Goal: Information Seeking & Learning: Compare options

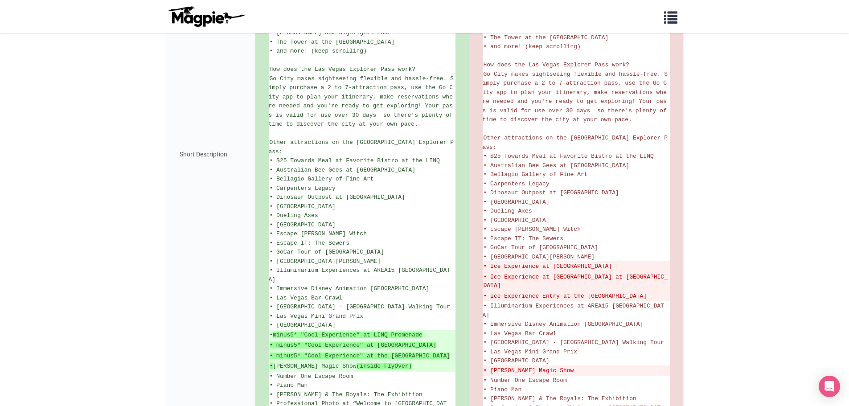
scroll to position [535, 0]
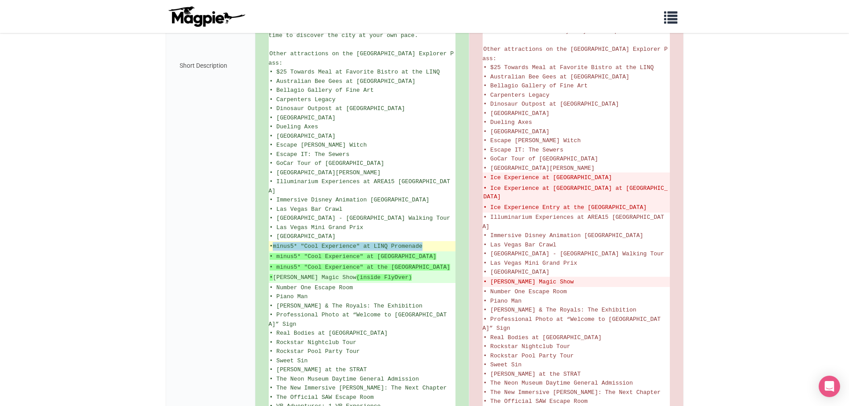
drag, startPoint x: 427, startPoint y: 195, endPoint x: 277, endPoint y: 193, distance: 149.4
click at [277, 242] on ins "• minus5* "Cool Experience" at LINQ Promenade" at bounding box center [362, 246] width 185 height 9
copy strong "minus5* "Cool Experience" at LINQ Promenade"
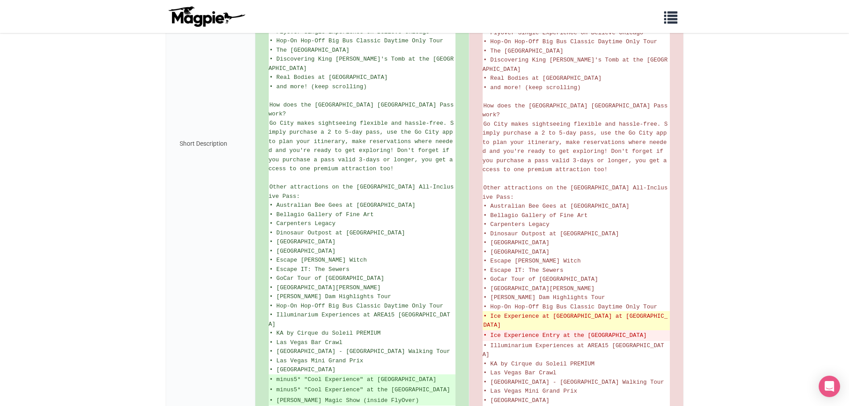
scroll to position [599, 0]
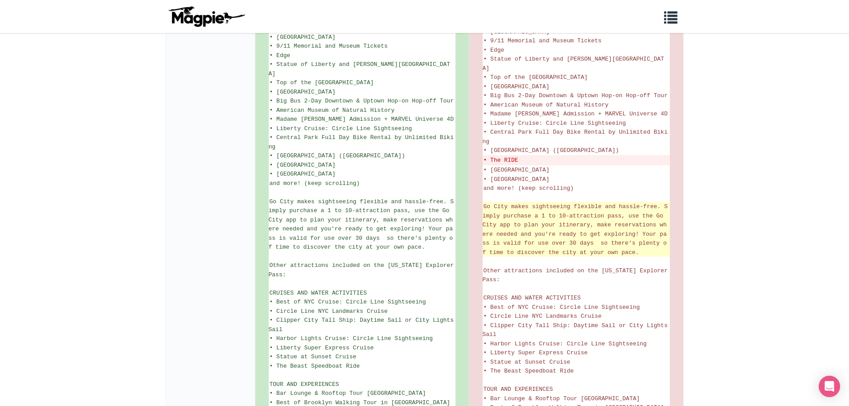
scroll to position [312, 0]
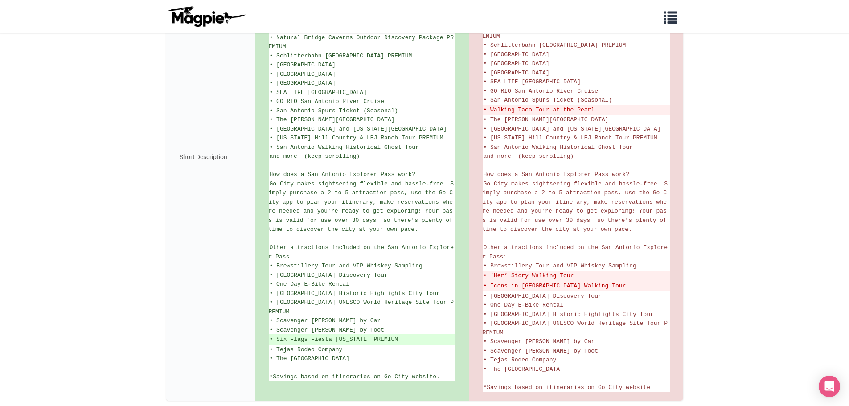
scroll to position [307, 0]
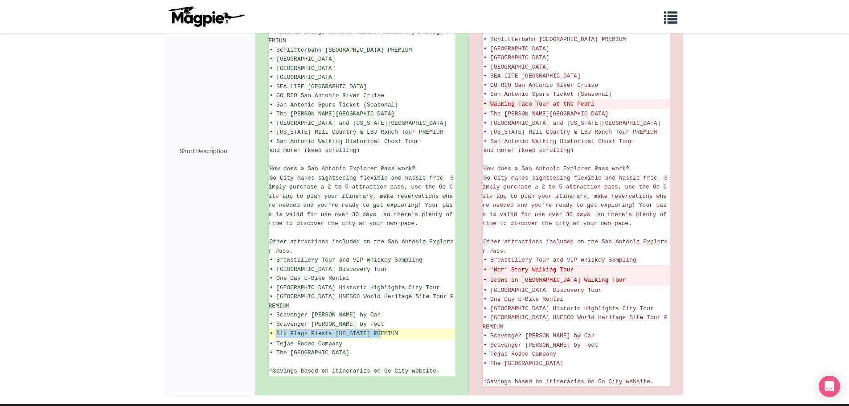
drag, startPoint x: 381, startPoint y: 345, endPoint x: 277, endPoint y: 343, distance: 103.9
click at [277, 338] on ins "• Six Flags Fiesta Texas PREMIUM" at bounding box center [362, 333] width 185 height 9
copy ins "Six Flags Fiesta Texas PREMIUM"
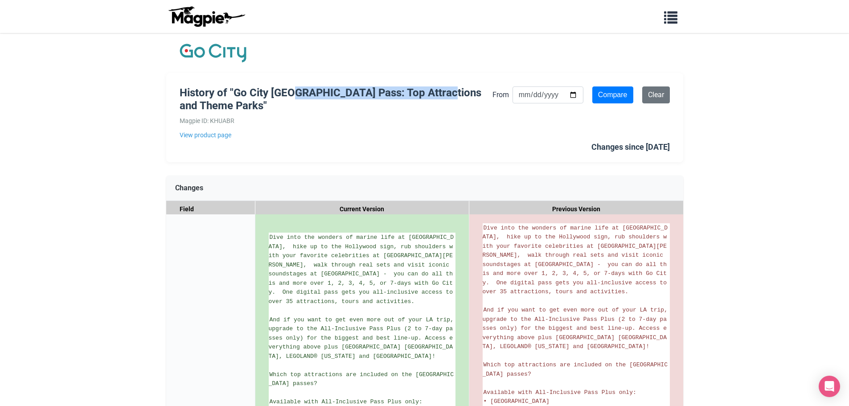
drag, startPoint x: 298, startPoint y: 91, endPoint x: 457, endPoint y: 91, distance: 158.3
click at [457, 91] on h1 "History of "Go City [GEOGRAPHIC_DATA] Pass: Top Attractions and Theme Parks"" at bounding box center [336, 99] width 313 height 26
drag, startPoint x: 397, startPoint y: 91, endPoint x: 331, endPoint y: 91, distance: 66.0
click at [331, 91] on h1 "History of "Go City [GEOGRAPHIC_DATA] Pass: Top Attractions and Theme Parks"" at bounding box center [336, 99] width 313 height 26
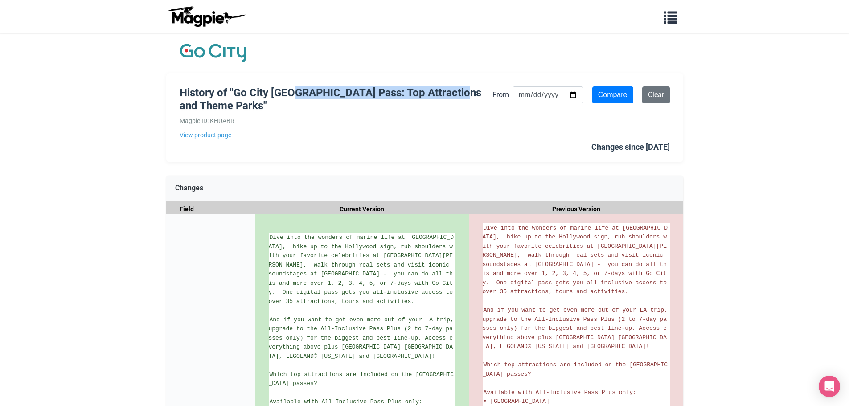
click at [331, 91] on h1 "History of "Go City [GEOGRAPHIC_DATA] Pass: Top Attractions and Theme Parks"" at bounding box center [336, 99] width 313 height 26
click at [367, 95] on h1 "History of "Go City [GEOGRAPHIC_DATA] Pass: Top Attractions and Theme Parks"" at bounding box center [336, 99] width 313 height 26
click at [396, 97] on h1 "History of "Go City [GEOGRAPHIC_DATA] Pass: Top Attractions and Theme Parks"" at bounding box center [336, 99] width 313 height 26
drag, startPoint x: 429, startPoint y: 86, endPoint x: 336, endPoint y: 95, distance: 94.0
click at [336, 95] on h1 "History of "Go City [GEOGRAPHIC_DATA] Pass: Top Attractions and Theme Parks"" at bounding box center [336, 99] width 313 height 26
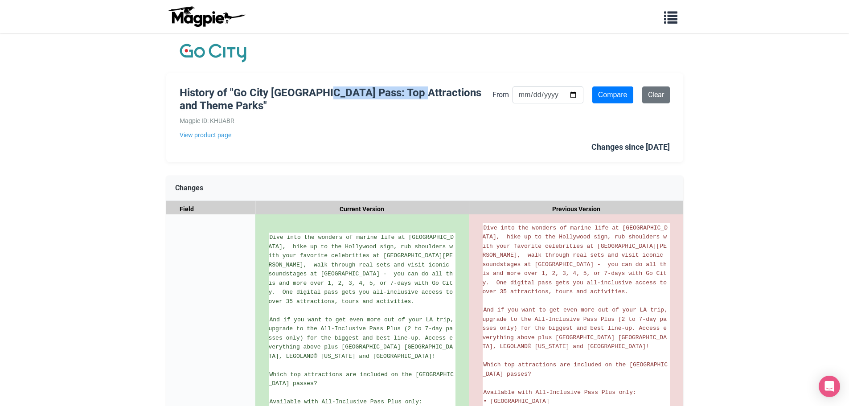
click at [335, 95] on h1 "History of "Go City Los Angeles Pass: Top Attractions and Theme Parks"" at bounding box center [336, 99] width 313 height 26
drag, startPoint x: 334, startPoint y: 90, endPoint x: 419, endPoint y: 83, distance: 84.9
click at [419, 83] on div "History of "Go City Los Angeles Pass: Top Attractions and Theme Parks" Magpie I…" at bounding box center [424, 117] width 517 height 89
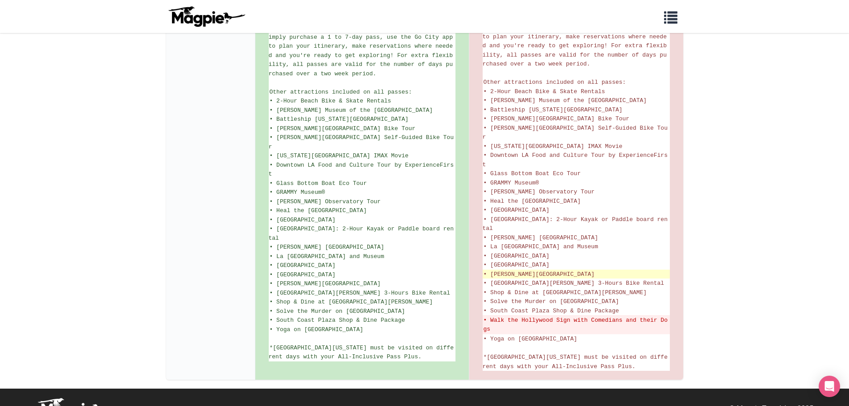
scroll to position [560, 0]
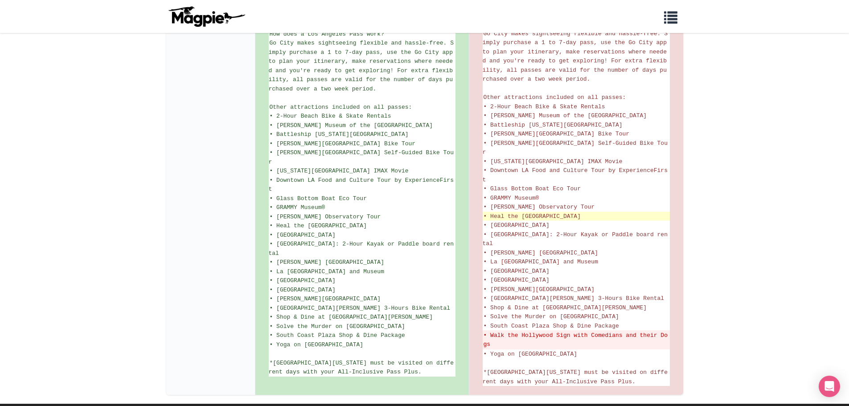
click at [617, 213] on li "• Heal the Bay Aquarium" at bounding box center [576, 216] width 187 height 9
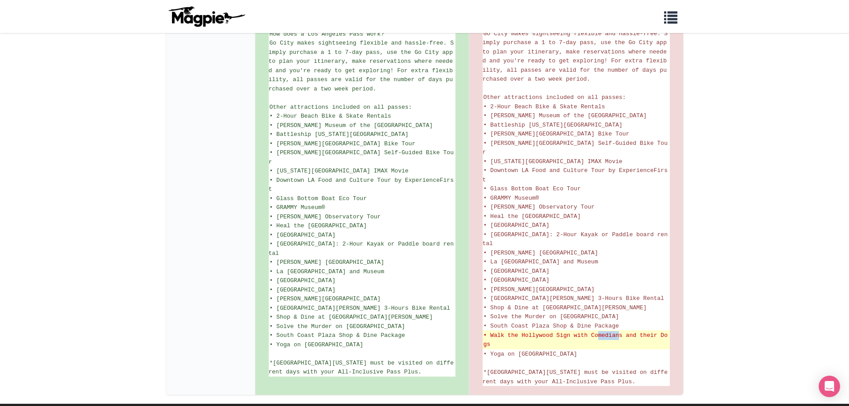
drag, startPoint x: 621, startPoint y: 336, endPoint x: 595, endPoint y: 337, distance: 25.4
click at [595, 337] on del "• Walk the Hollywood Sign with Comedians and their Dogs" at bounding box center [576, 339] width 185 height 17
drag, startPoint x: 595, startPoint y: 337, endPoint x: 638, endPoint y: 337, distance: 42.8
click at [638, 337] on del "• Walk the Hollywood Sign with Comedians and their Dogs" at bounding box center [576, 339] width 185 height 17
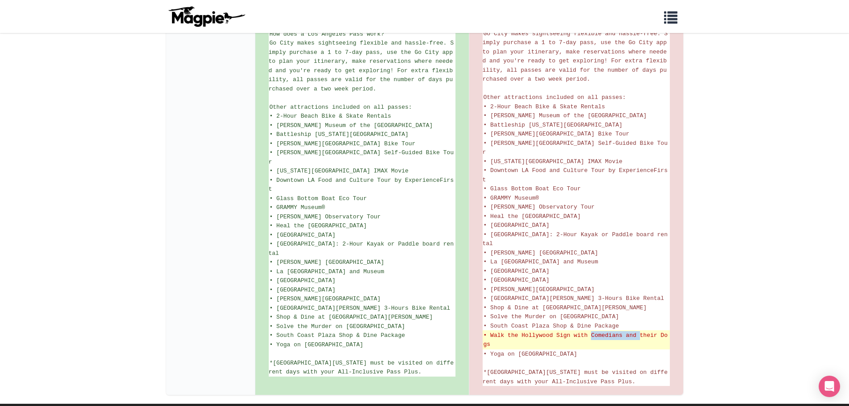
click at [638, 337] on del "• Walk the Hollywood Sign with Comedians and their Dogs" at bounding box center [576, 339] width 185 height 17
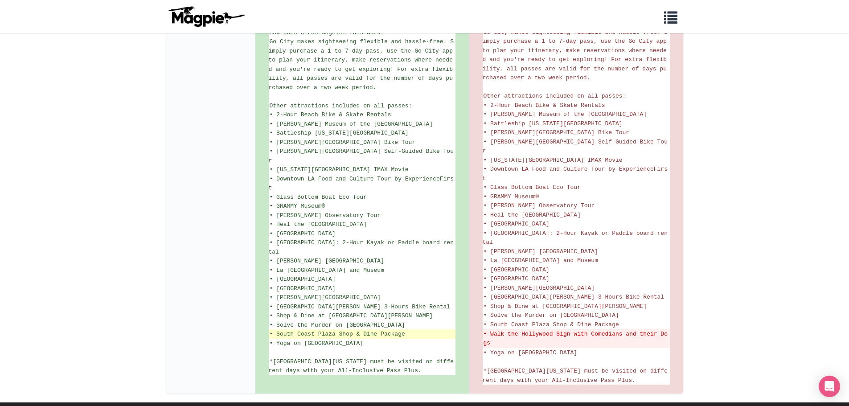
scroll to position [605, 0]
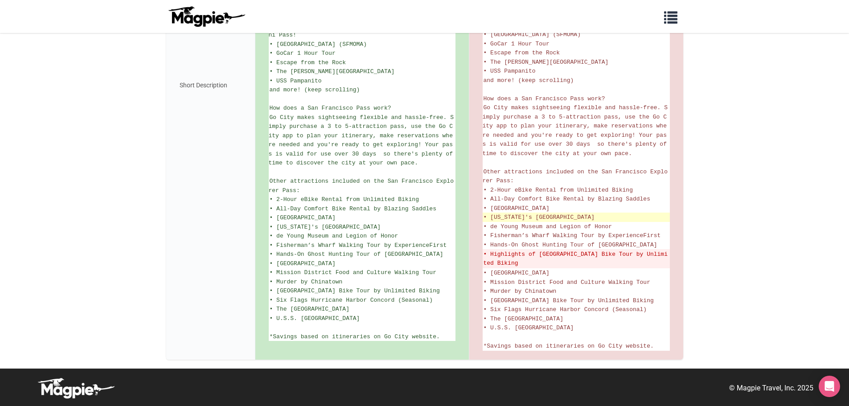
scroll to position [412, 0]
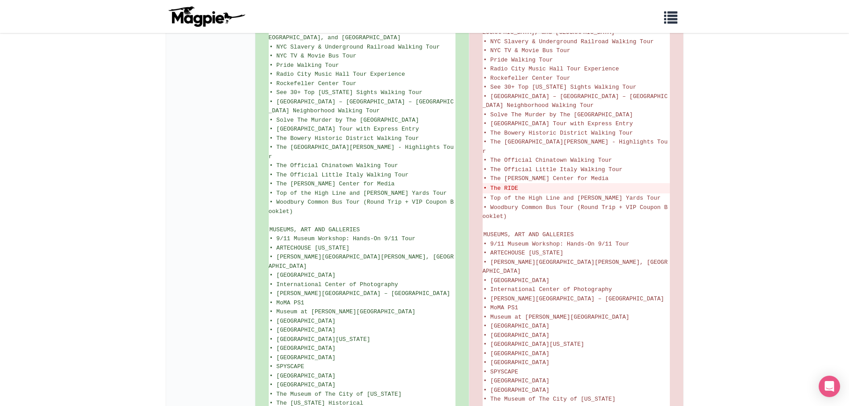
scroll to position [918, 0]
